Goal: Information Seeking & Learning: Learn about a topic

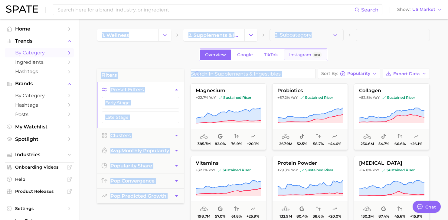
scroll to position [102, 0]
click at [382, 58] on div "Overview Google TikTok Instagram Beta" at bounding box center [263, 54] width 333 height 13
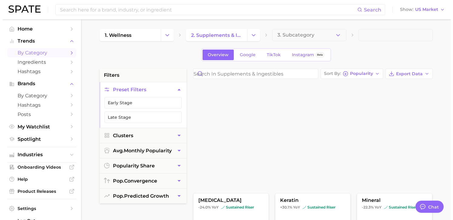
scroll to position [40, 0]
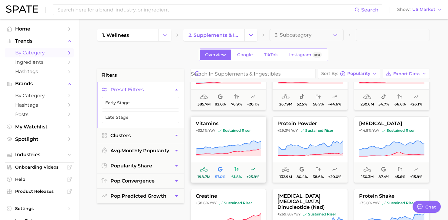
click at [204, 170] on icon at bounding box center [204, 169] width 8 height 5
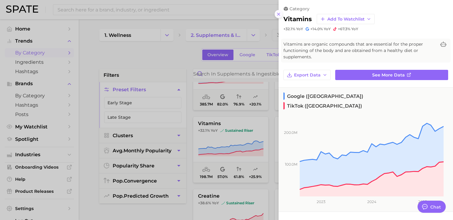
click at [276, 14] on icon at bounding box center [278, 14] width 5 height 5
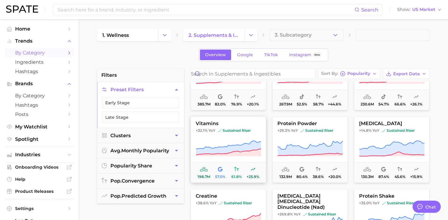
click at [246, 124] on span "vitamins" at bounding box center [228, 123] width 75 height 5
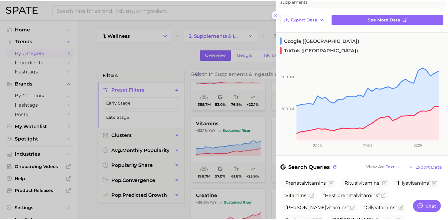
scroll to position [55, 0]
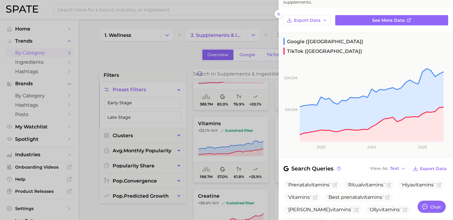
click at [256, 169] on div at bounding box center [226, 110] width 453 height 220
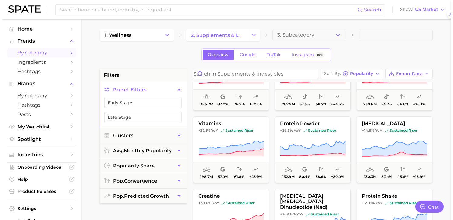
scroll to position [0, 0]
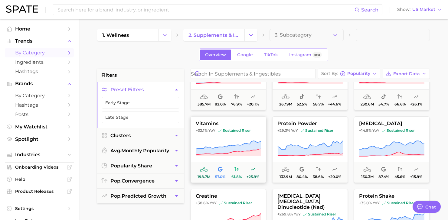
click at [254, 170] on icon at bounding box center [253, 169] width 5 height 5
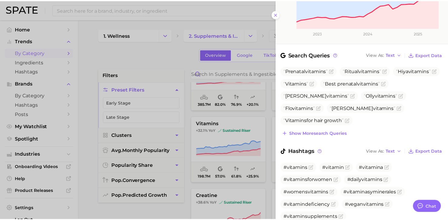
scroll to position [194, 0]
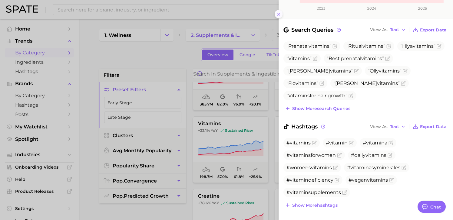
click at [277, 13] on line at bounding box center [278, 14] width 2 height 2
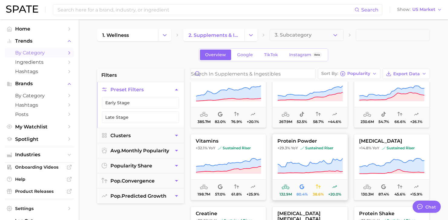
scroll to position [0, 0]
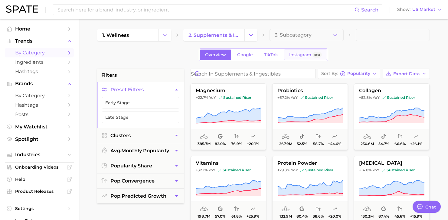
click at [305, 56] on span "Instagram" at bounding box center [300, 54] width 22 height 5
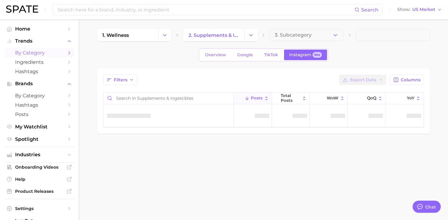
type textarea "x"
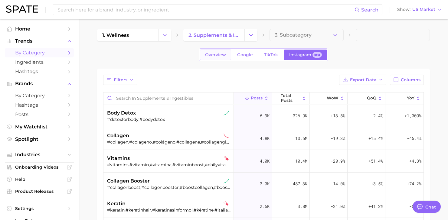
click at [215, 56] on span "Overview" at bounding box center [215, 54] width 21 height 5
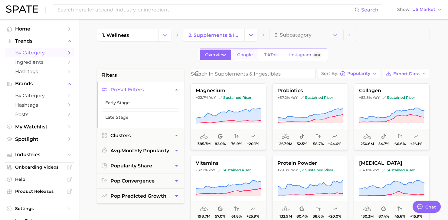
click at [241, 56] on span "Google" at bounding box center [245, 54] width 16 height 5
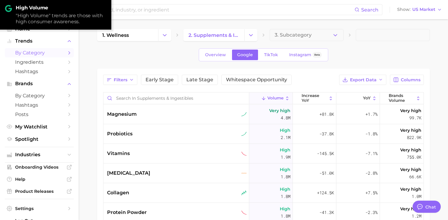
scroll to position [5, 0]
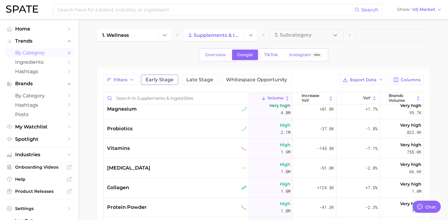
click at [162, 84] on button "Early Stage" at bounding box center [159, 80] width 37 height 10
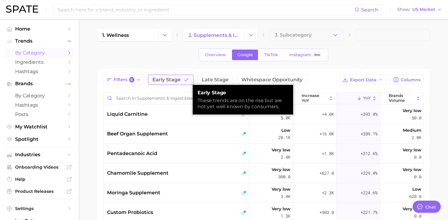
click at [162, 84] on button "Early Stage" at bounding box center [171, 80] width 46 height 10
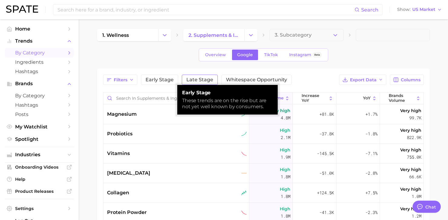
click at [197, 81] on span "Late Stage" at bounding box center [200, 80] width 27 height 5
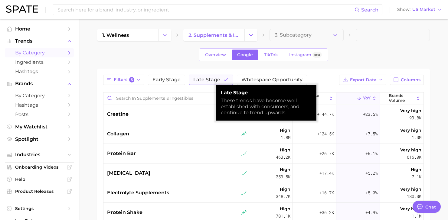
click at [197, 81] on span "Late Stage" at bounding box center [206, 80] width 27 height 5
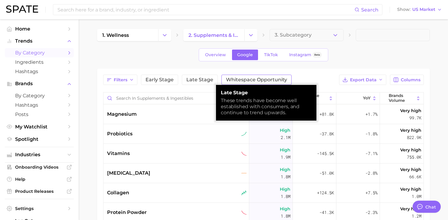
click at [228, 79] on span "Whitespace Opportunity" at bounding box center [256, 80] width 61 height 5
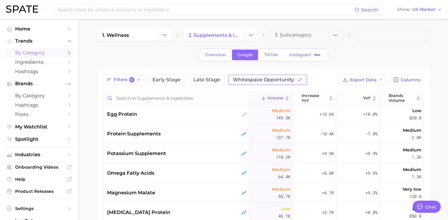
click at [266, 81] on span "Whitespace Opportunity" at bounding box center [263, 80] width 61 height 5
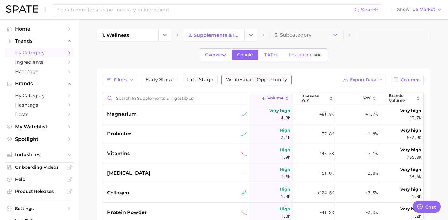
click at [251, 81] on span "Whitespace Opportunity" at bounding box center [256, 80] width 61 height 5
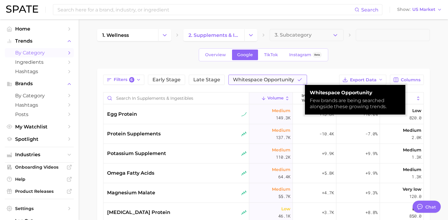
click at [251, 81] on span "Whitespace Opportunity" at bounding box center [263, 80] width 61 height 5
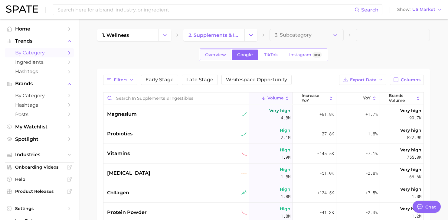
click at [217, 53] on span "Overview" at bounding box center [215, 54] width 21 height 5
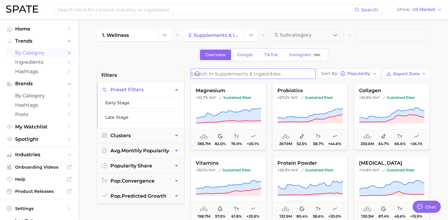
click at [250, 72] on input "Search in supplements & ingestibles" at bounding box center [253, 74] width 124 height 10
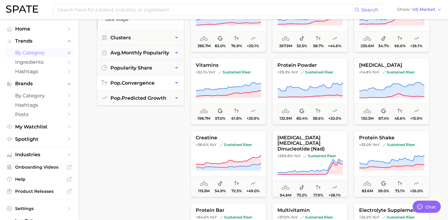
click at [138, 84] on span "pop. convergence" at bounding box center [133, 83] width 44 height 6
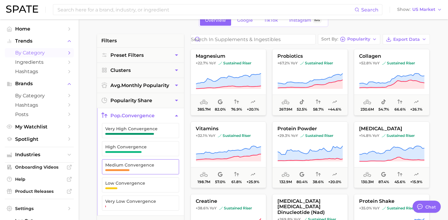
scroll to position [24, 0]
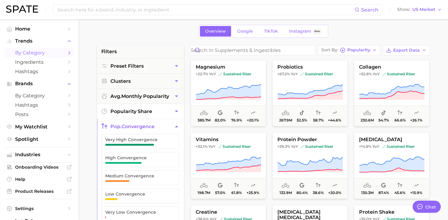
click at [145, 107] on button "popularity share" at bounding box center [140, 111] width 87 height 15
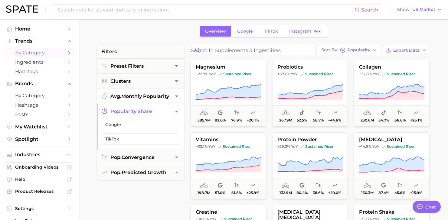
click at [137, 95] on span "avg. monthly popularity" at bounding box center [140, 97] width 59 height 6
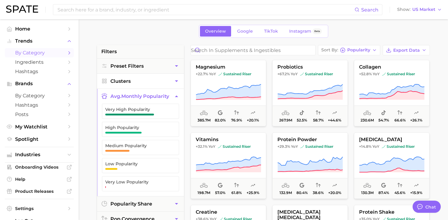
click at [133, 82] on button "Clusters" at bounding box center [140, 81] width 87 height 15
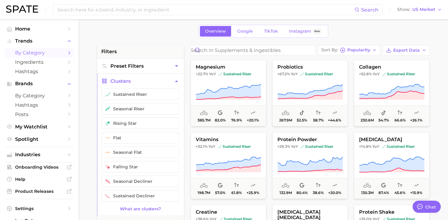
click at [133, 70] on button "Preset Filters" at bounding box center [140, 66] width 87 height 15
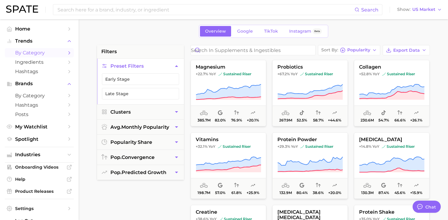
click at [133, 70] on button "Preset Filters" at bounding box center [140, 66] width 87 height 15
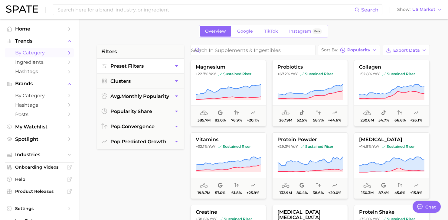
click at [133, 70] on button "Preset Filters" at bounding box center [140, 66] width 87 height 15
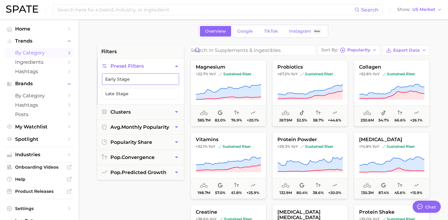
click at [125, 80] on button "Early Stage" at bounding box center [140, 80] width 77 height 12
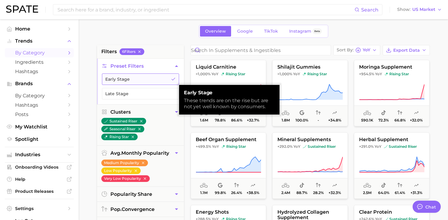
click at [127, 79] on button "Early Stage" at bounding box center [140, 80] width 77 height 12
